Goal: Transaction & Acquisition: Purchase product/service

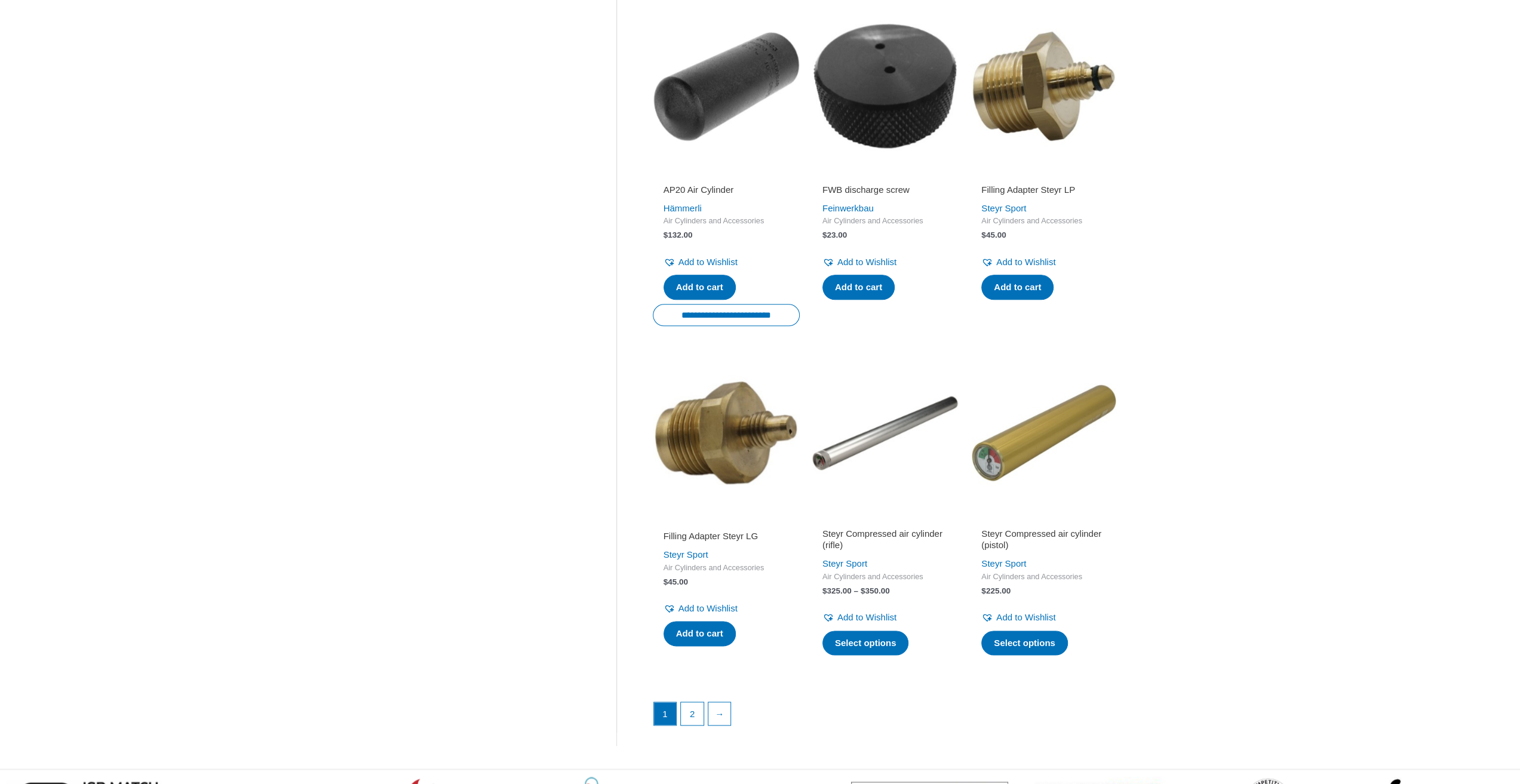
scroll to position [1393, 0]
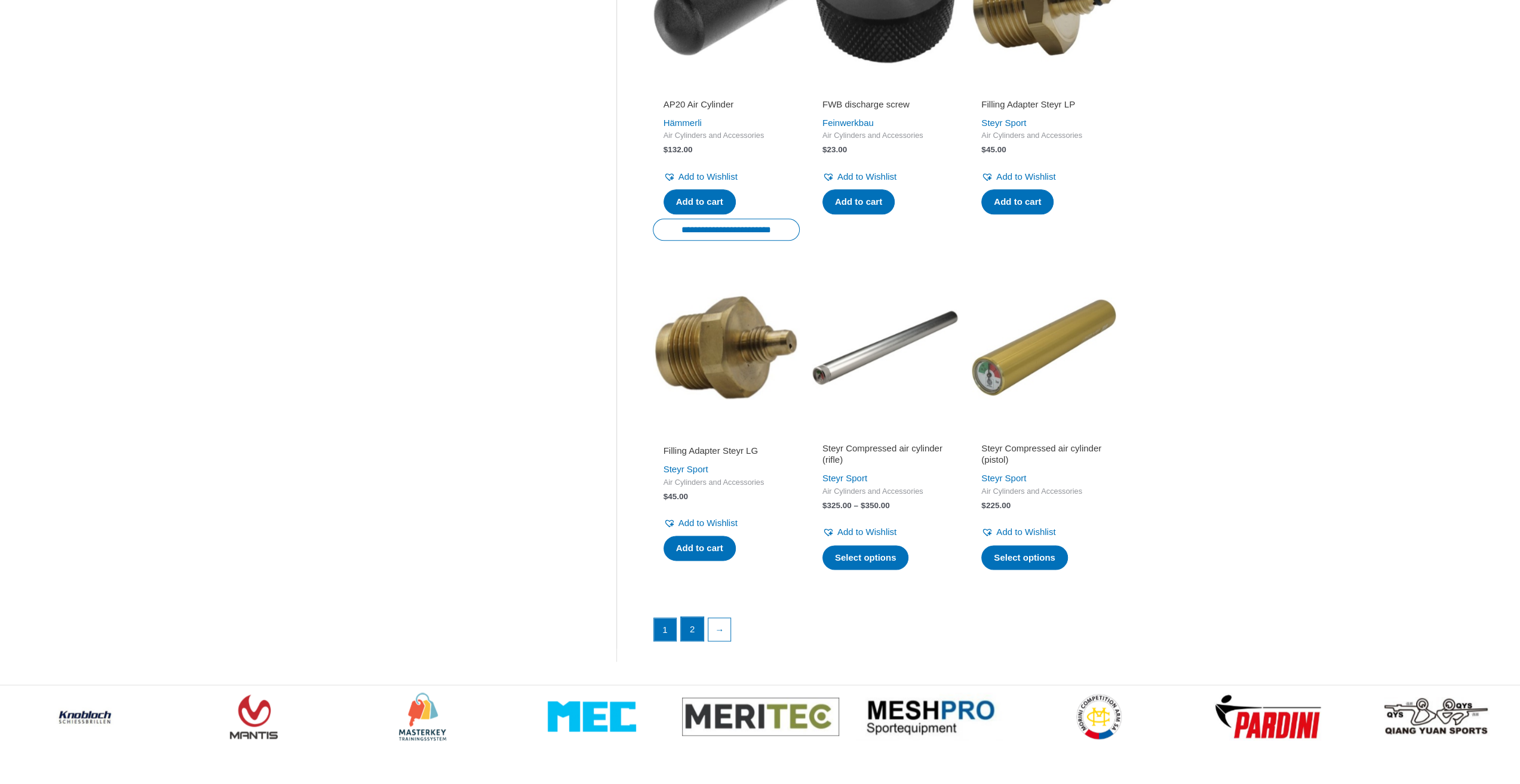
click at [698, 625] on link "2" at bounding box center [692, 628] width 22 height 24
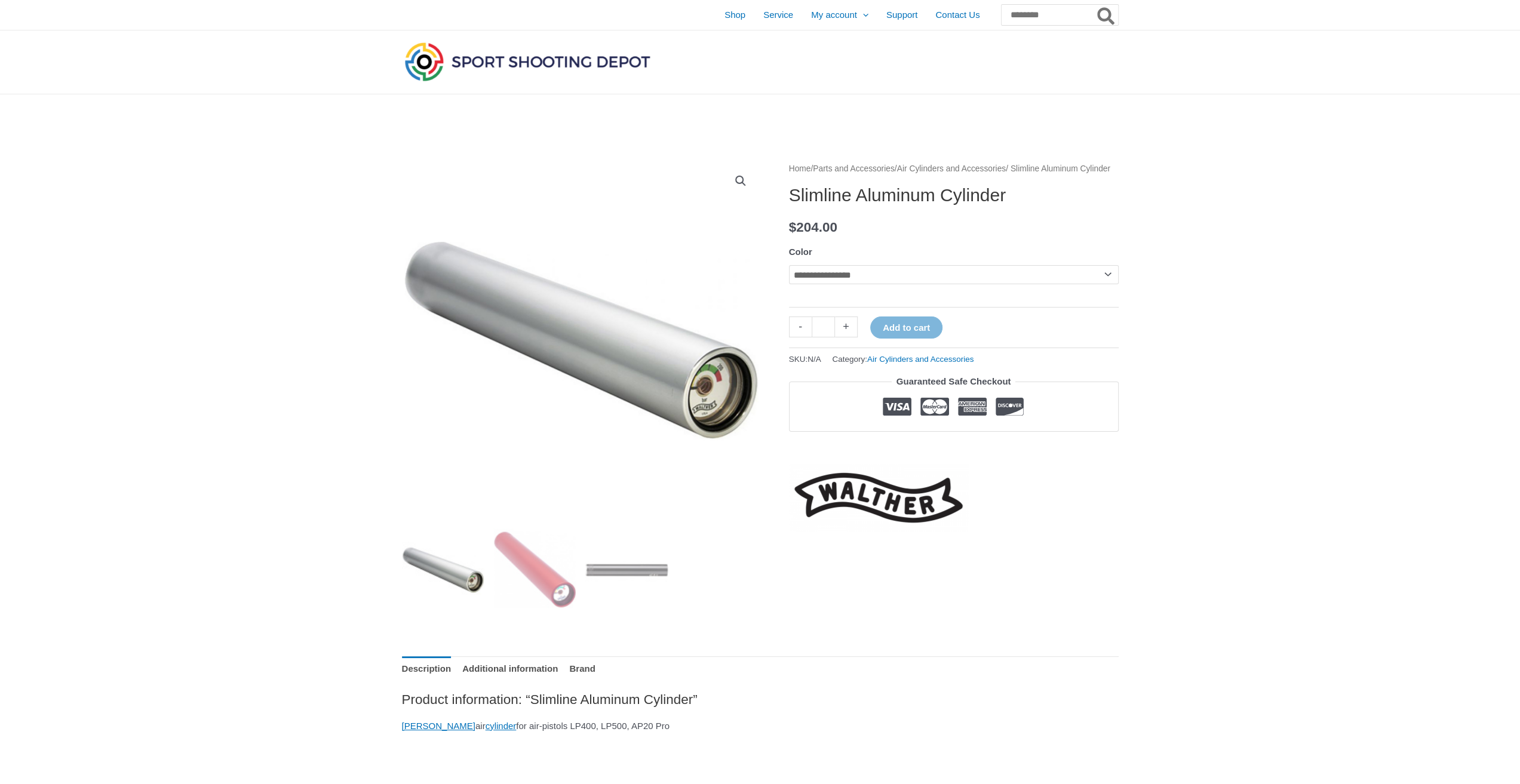
click at [892, 284] on select "**********" at bounding box center [953, 274] width 330 height 19
select select "***"
click at [789, 279] on select "**********" at bounding box center [953, 274] width 330 height 19
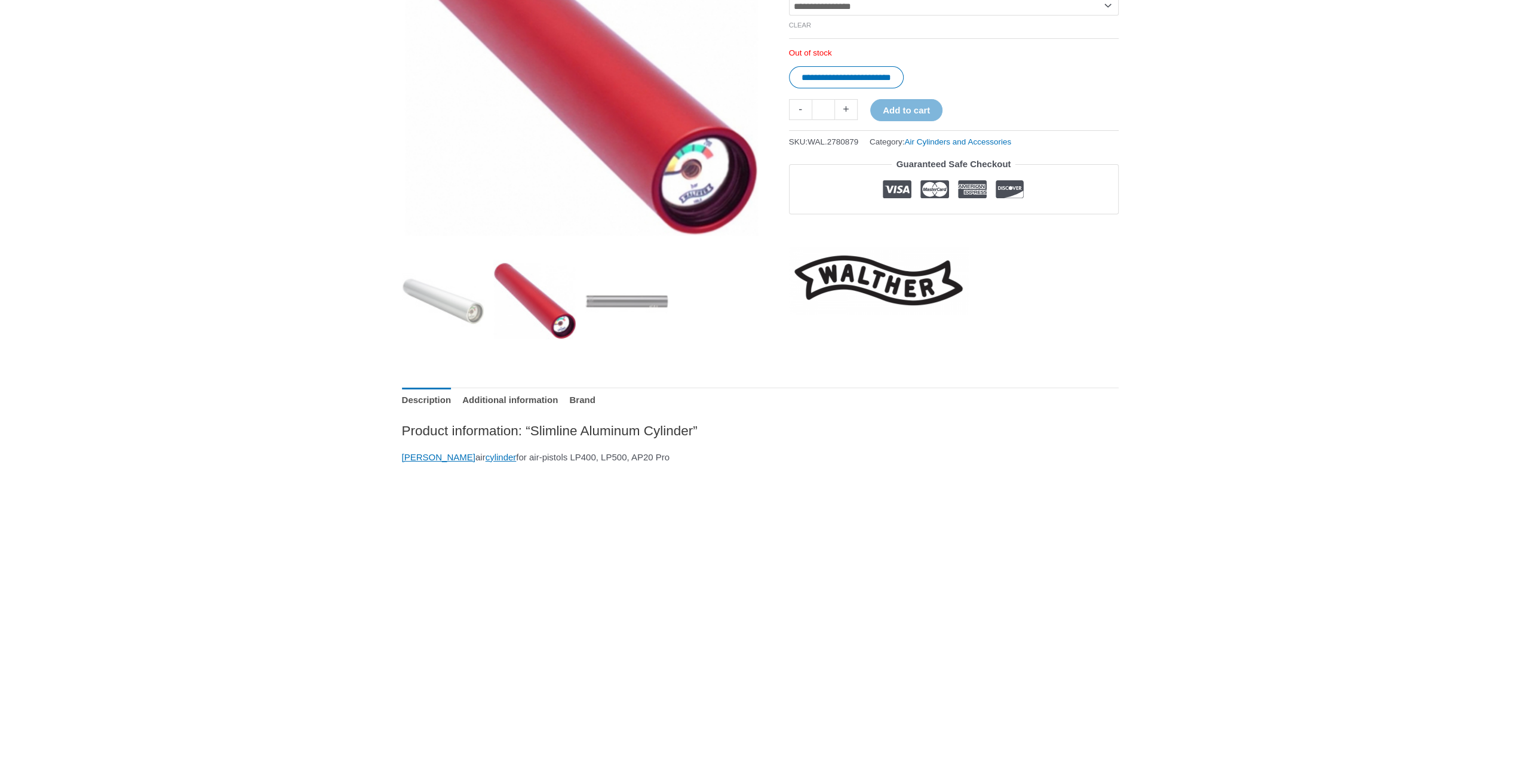
scroll to position [298, 0]
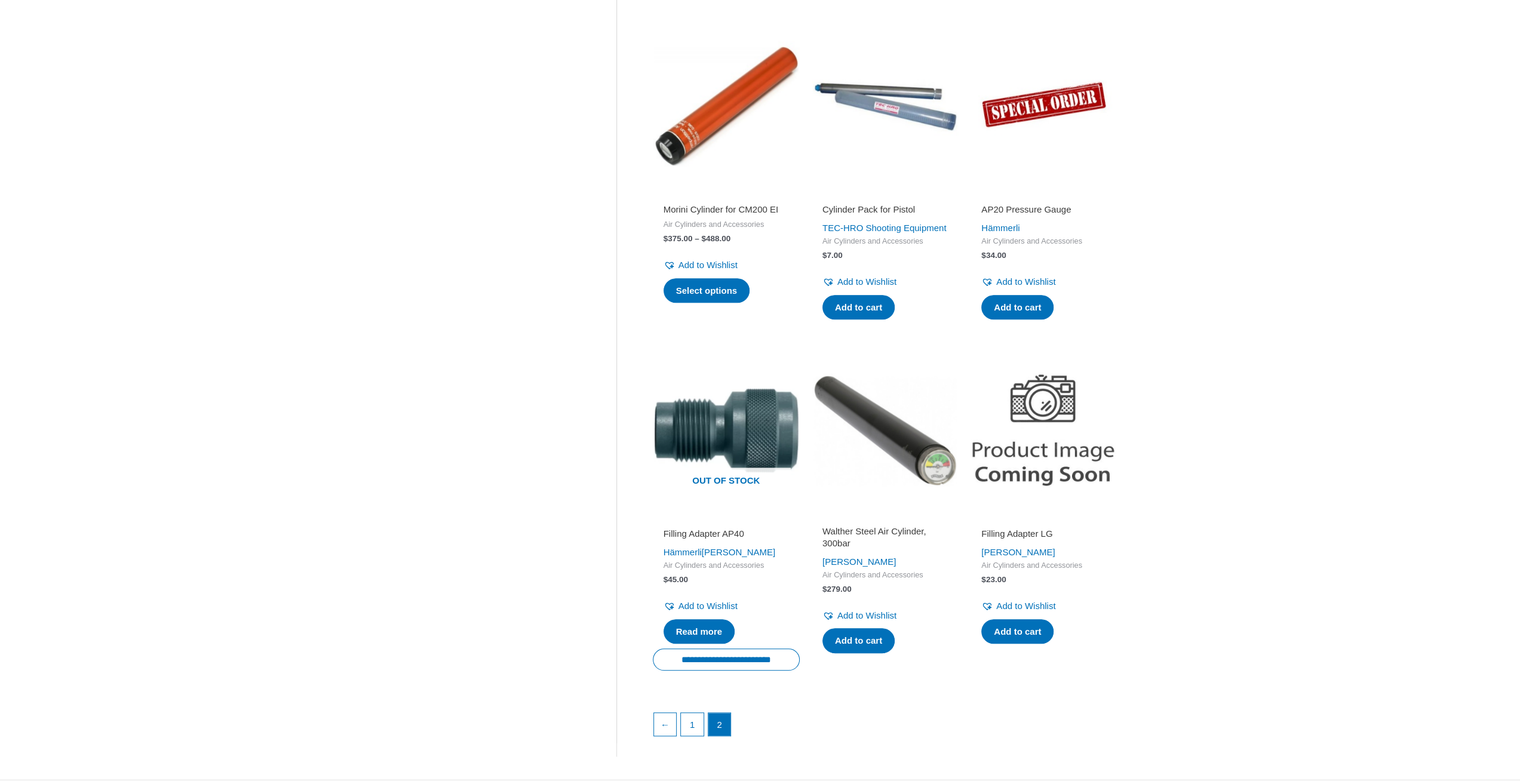
scroll to position [696, 0]
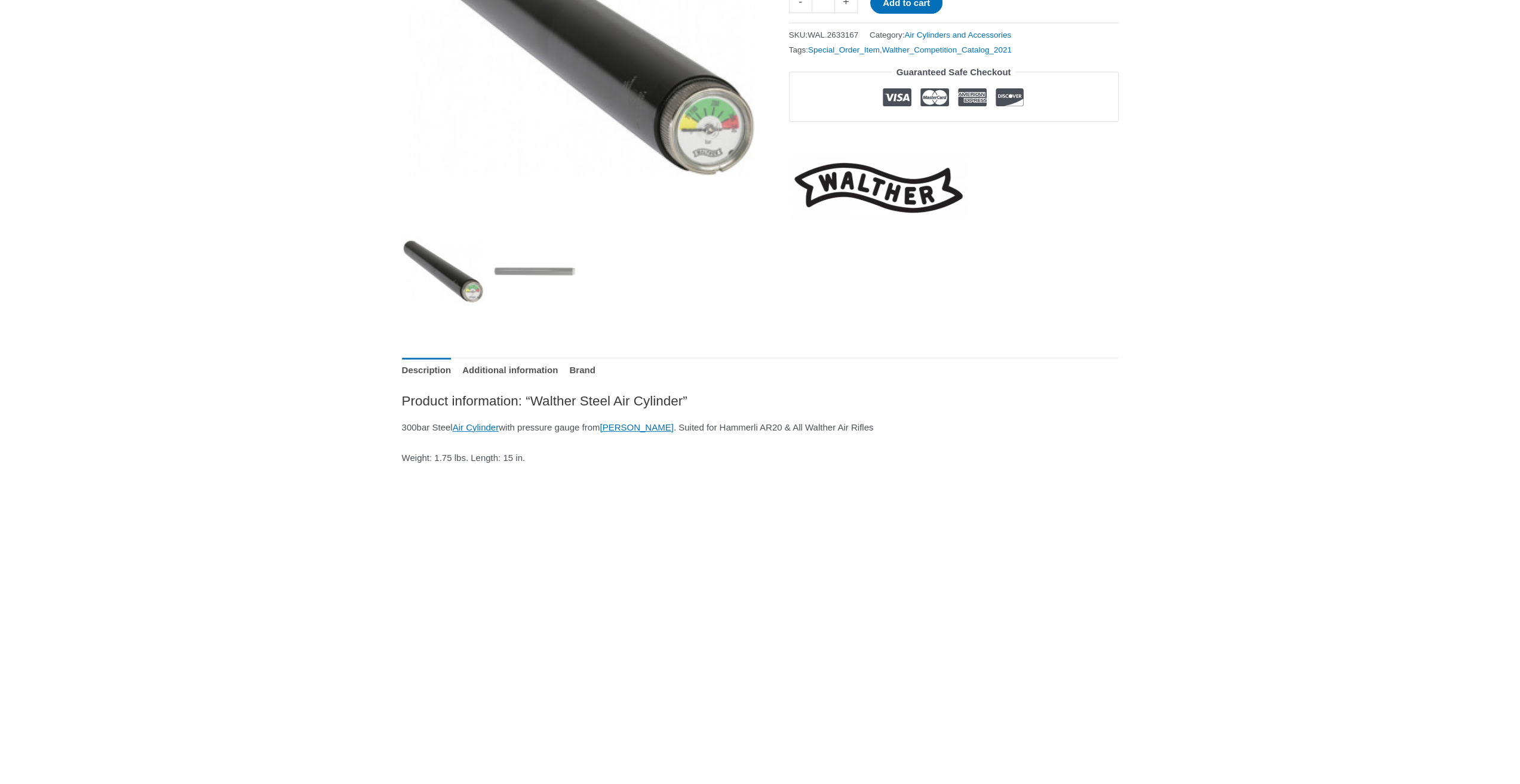
scroll to position [99, 0]
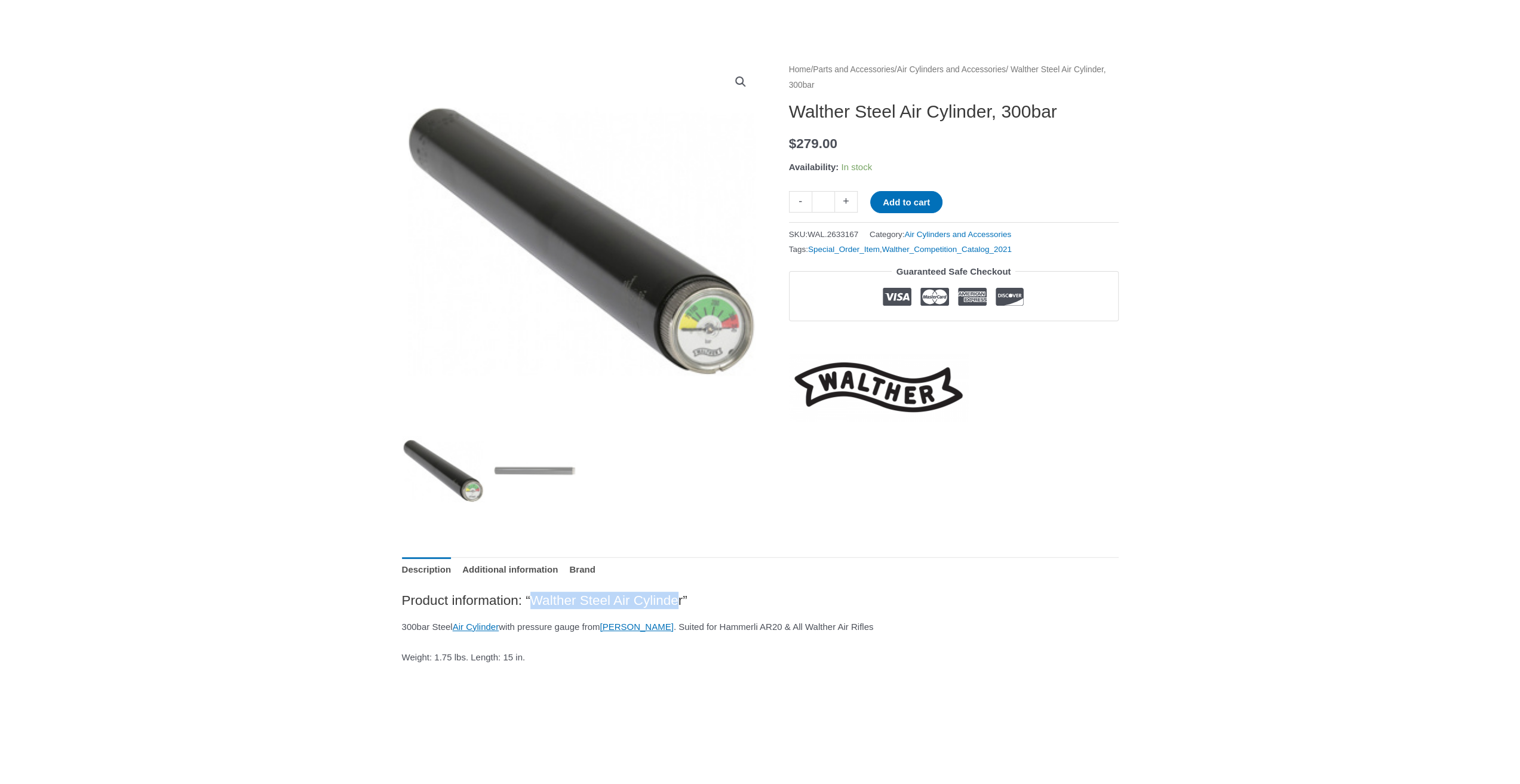
drag, startPoint x: 560, startPoint y: 599, endPoint x: 722, endPoint y: 600, distance: 162.0
click at [722, 600] on h2 "Product information: “Walther Steel Air Cylinder”" at bounding box center [760, 600] width 717 height 17
drag, startPoint x: 764, startPoint y: 628, endPoint x: 902, endPoint y: 639, distance: 138.4
click at [902, 639] on div "Product information: “Walther Steel Air Cylinder” 300bar Steel Air Cylinder wit…" at bounding box center [760, 629] width 717 height 75
click at [1108, 658] on p "Weight: 1.75 lbs. Length: 15 in." at bounding box center [760, 657] width 717 height 17
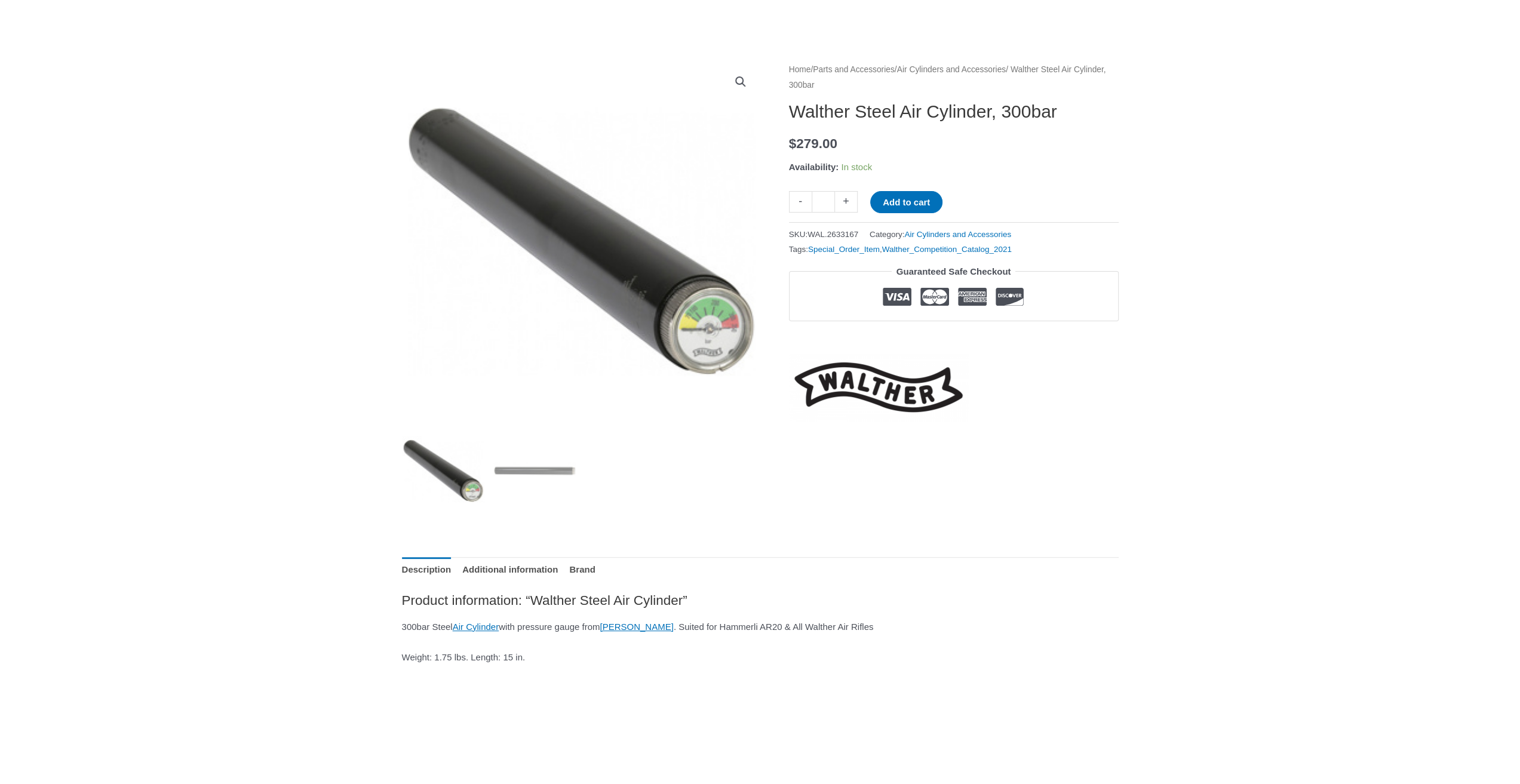
click at [1113, 654] on p "Weight: 1.75 lbs. Length: 15 in." at bounding box center [760, 657] width 717 height 17
drag, startPoint x: 1106, startPoint y: 653, endPoint x: 991, endPoint y: 645, distance: 115.3
click at [1000, 645] on div "Product information: “Walther Steel Air Cylinder” 300bar Steel Air Cylinder wit…" at bounding box center [760, 629] width 717 height 75
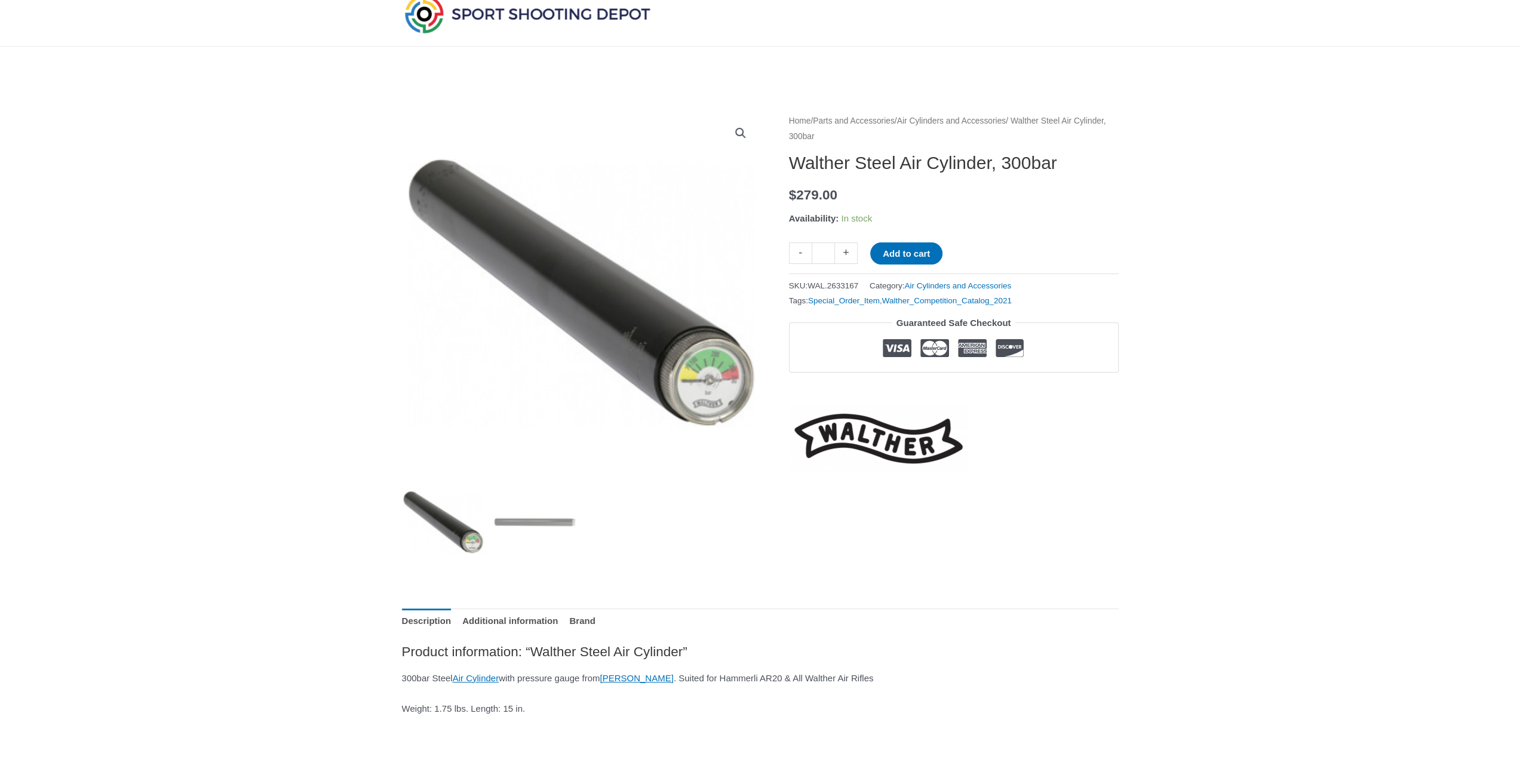
scroll to position [0, 0]
